Goal: Information Seeking & Learning: Learn about a topic

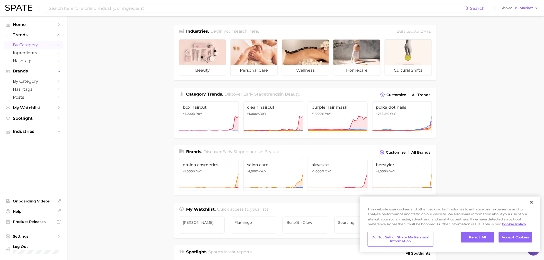
click at [58, 44] on icon "Sidebar" at bounding box center [59, 45] width 5 height 5
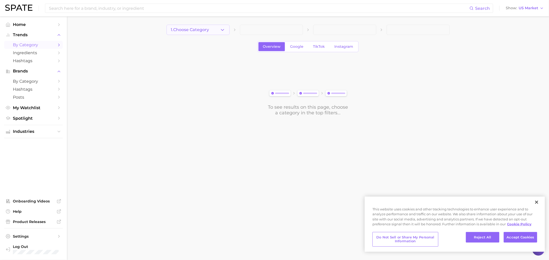
click at [213, 28] on button "1. Choose Category" at bounding box center [197, 30] width 63 height 10
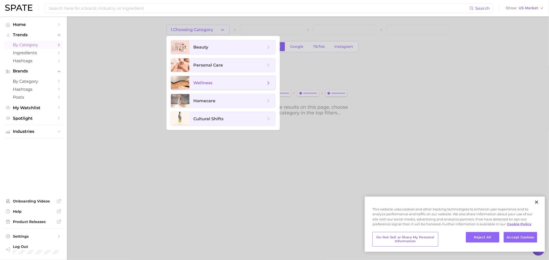
click at [214, 86] on span "wellness" at bounding box center [229, 83] width 72 height 6
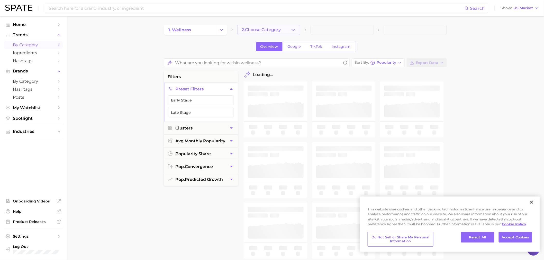
click at [254, 32] on button "2. Choose Category" at bounding box center [268, 30] width 63 height 10
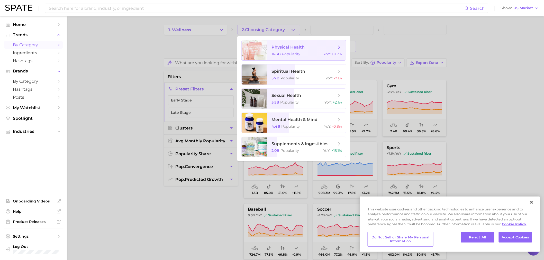
click at [292, 52] on span "Popularity" at bounding box center [291, 54] width 19 height 5
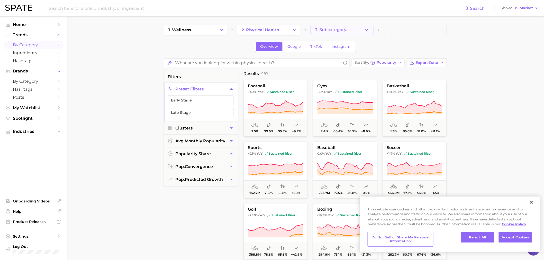
click at [342, 29] on span "3. Subcategory" at bounding box center [330, 30] width 31 height 5
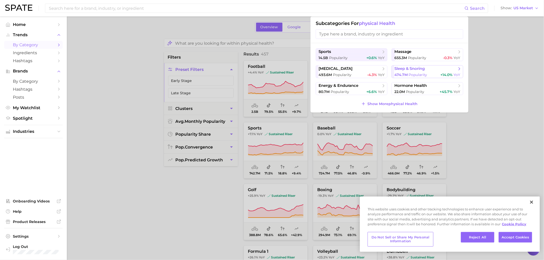
scroll to position [29, 0]
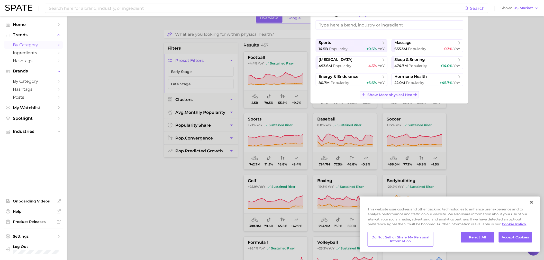
click at [393, 94] on span "Show More physical health" at bounding box center [393, 95] width 50 height 4
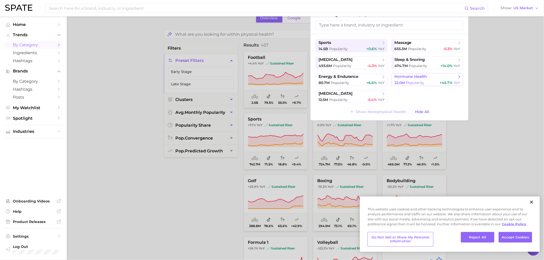
click at [426, 82] on div "22.0m Popularity +45.7% YoY" at bounding box center [428, 83] width 66 height 5
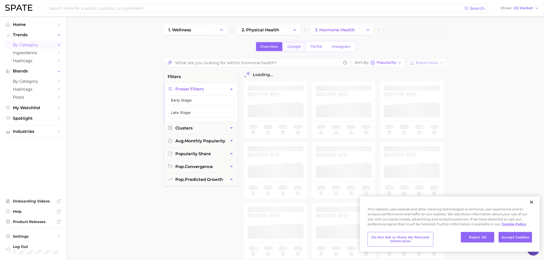
click at [295, 46] on span "Google" at bounding box center [294, 47] width 13 height 4
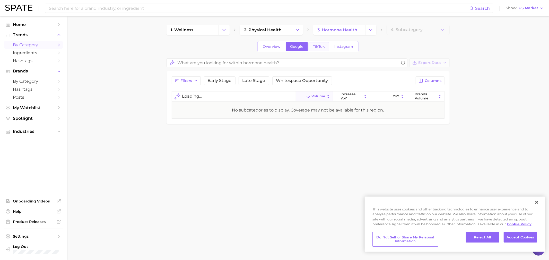
click at [318, 46] on span "TikTok" at bounding box center [319, 47] width 12 height 4
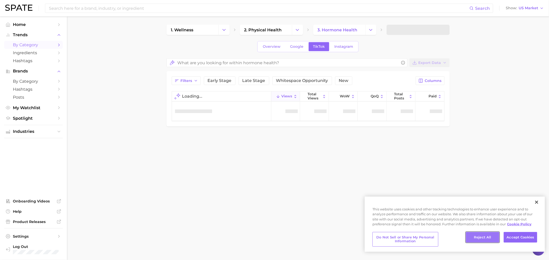
click at [481, 239] on button "Reject All" at bounding box center [482, 237] width 33 height 11
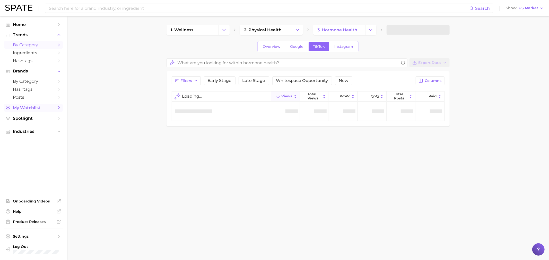
click at [55, 111] on link "My Watchlist" at bounding box center [33, 108] width 59 height 8
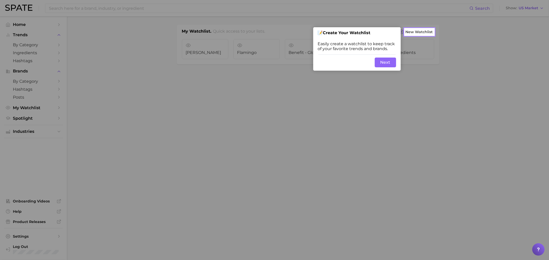
click at [388, 64] on button "Next" at bounding box center [385, 63] width 21 height 10
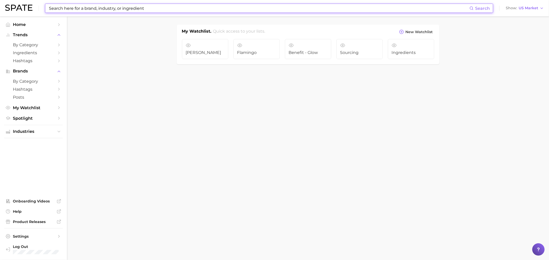
click at [81, 5] on input at bounding box center [258, 8] width 421 height 9
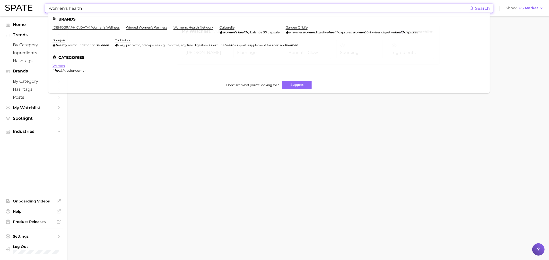
type input "women's health"
click at [60, 66] on link "women" at bounding box center [58, 66] width 12 height 4
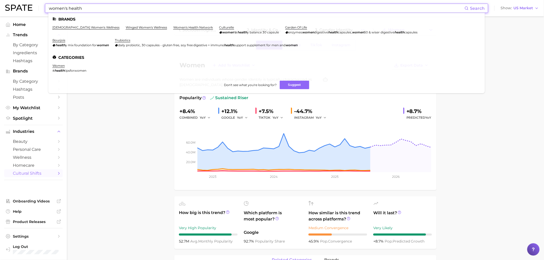
click at [57, 8] on input "women's health" at bounding box center [256, 8] width 416 height 9
drag, startPoint x: 81, startPoint y: 7, endPoint x: 48, endPoint y: 5, distance: 33.5
click at [48, 5] on div "women's health Search Brands joi women's wellness winged women's wellness women…" at bounding box center [266, 8] width 443 height 9
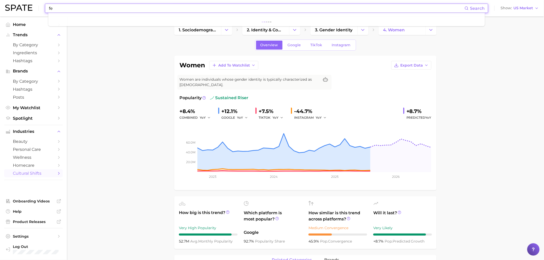
type input "f"
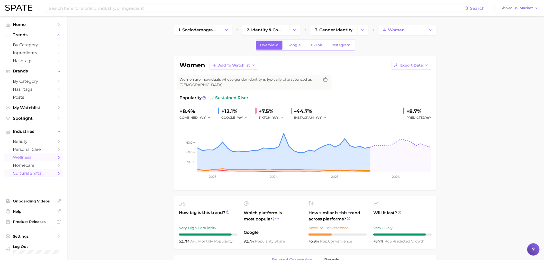
click at [58, 159] on icon "Sidebar" at bounding box center [59, 157] width 5 height 5
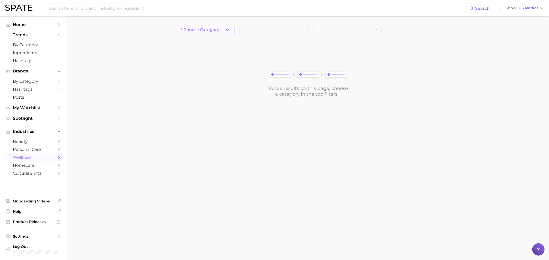
click at [195, 28] on span "1. Choose Category" at bounding box center [200, 30] width 38 height 5
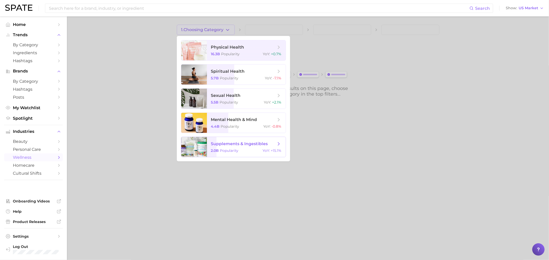
click at [231, 148] on span "supplements & ingestibles 2.0b Popularity YoY : +15.1%" at bounding box center [246, 147] width 79 height 20
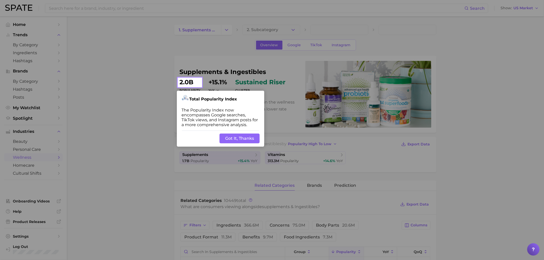
click at [237, 138] on button "Got It, Thanks" at bounding box center [240, 139] width 40 height 10
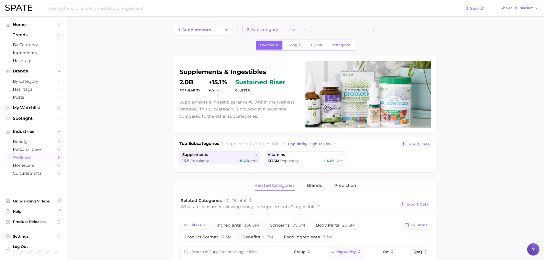
click at [251, 29] on span "2. Subcategory" at bounding box center [262, 30] width 31 height 5
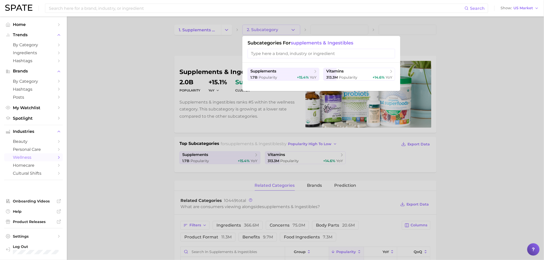
click at [185, 58] on div at bounding box center [272, 130] width 544 height 260
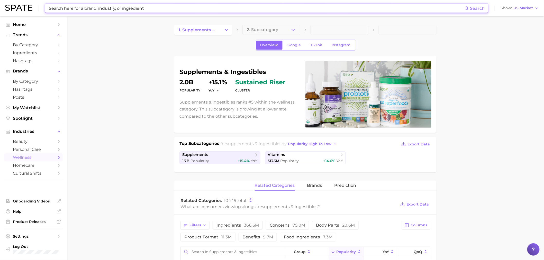
click at [84, 6] on input at bounding box center [256, 8] width 416 height 9
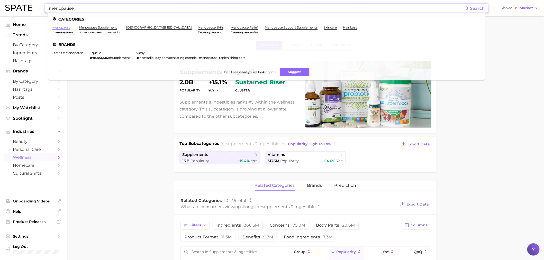
type input "menopause"
click at [64, 27] on link "menopause" at bounding box center [61, 27] width 18 height 4
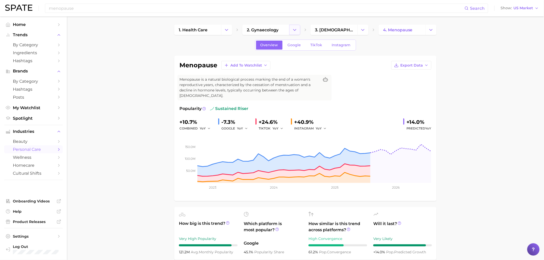
click at [296, 32] on icon "Change Category" at bounding box center [294, 29] width 5 height 5
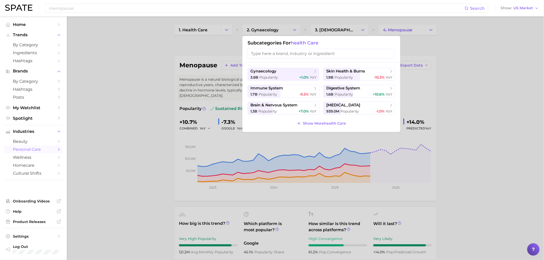
click at [145, 99] on div at bounding box center [272, 130] width 544 height 260
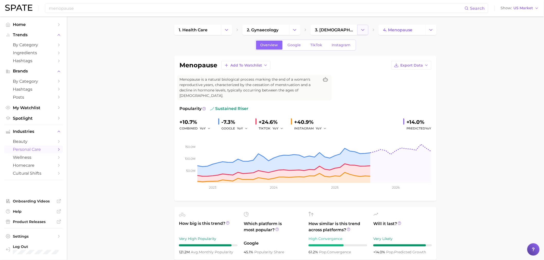
click at [363, 32] on icon "Change Category" at bounding box center [362, 29] width 5 height 5
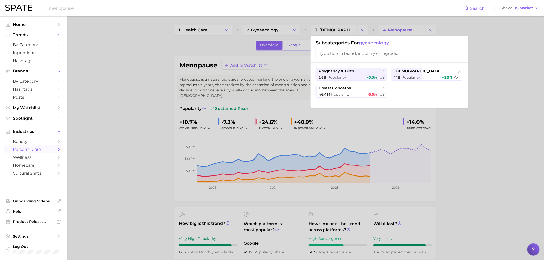
click at [497, 118] on div at bounding box center [272, 130] width 544 height 260
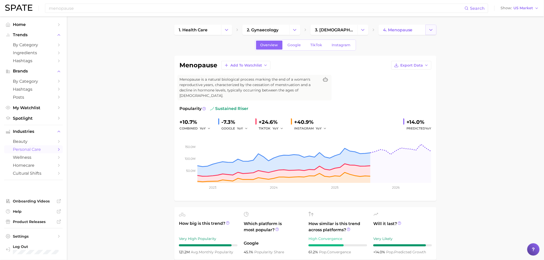
click at [434, 33] on button "Change Category" at bounding box center [431, 30] width 11 height 10
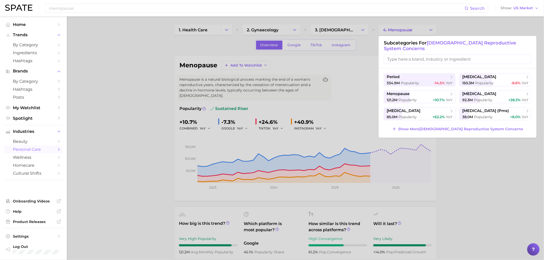
click at [456, 27] on div at bounding box center [272, 130] width 544 height 260
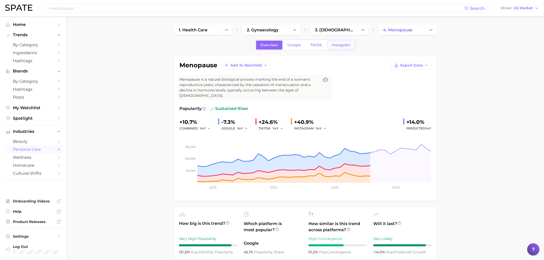
click at [337, 46] on span "Instagram" at bounding box center [341, 45] width 19 height 4
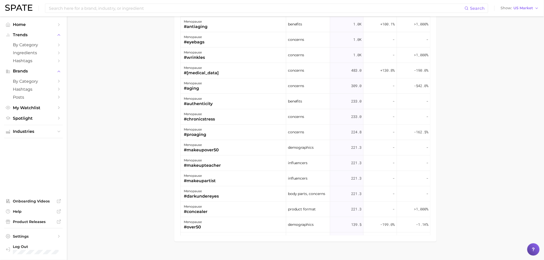
scroll to position [478, 0]
